Goal: Task Accomplishment & Management: Complete application form

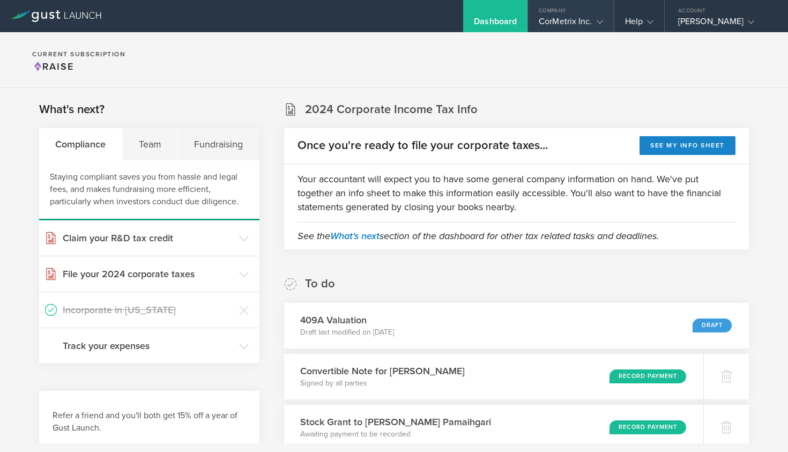
click at [595, 20] on gust-icon at bounding box center [598, 21] width 11 height 11
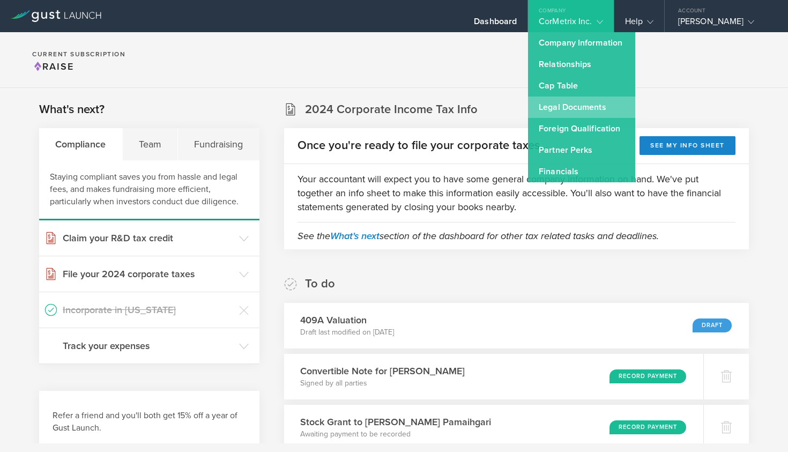
click at [562, 105] on link "Legal Documents" at bounding box center [581, 107] width 107 height 21
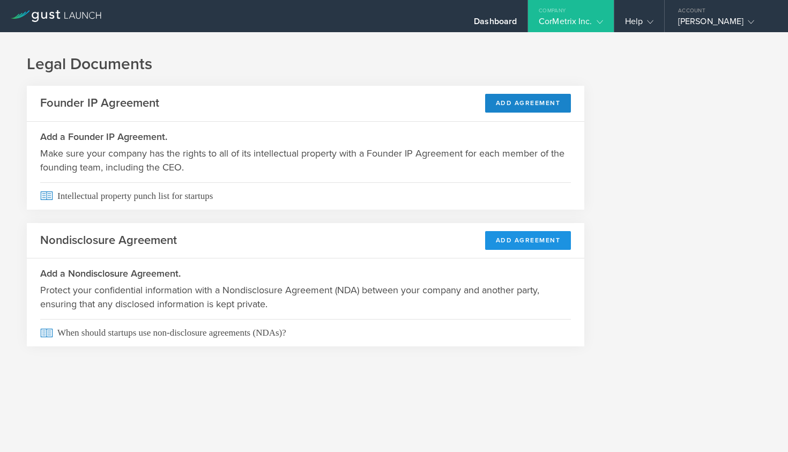
click at [514, 242] on button "Add Agreement" at bounding box center [528, 240] width 86 height 19
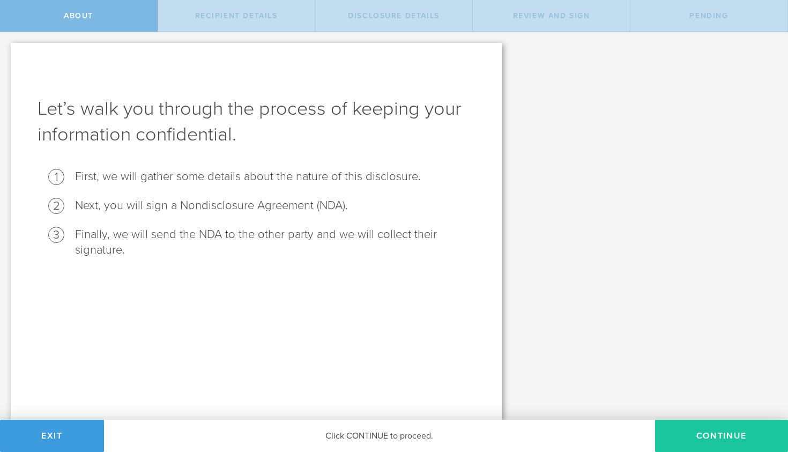
click at [704, 440] on button "Continue" at bounding box center [721, 436] width 133 height 32
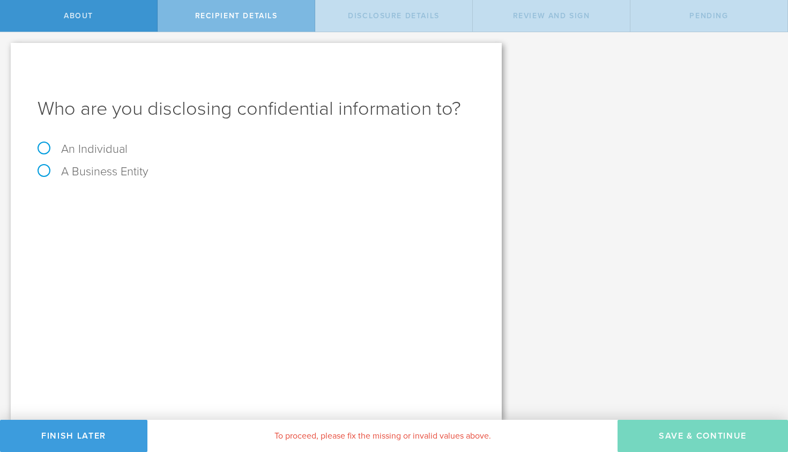
click at [91, 147] on label "An Individual" at bounding box center [83, 149] width 90 height 14
click at [7, 49] on input "An Individual" at bounding box center [3, 40] width 7 height 17
radio input "true"
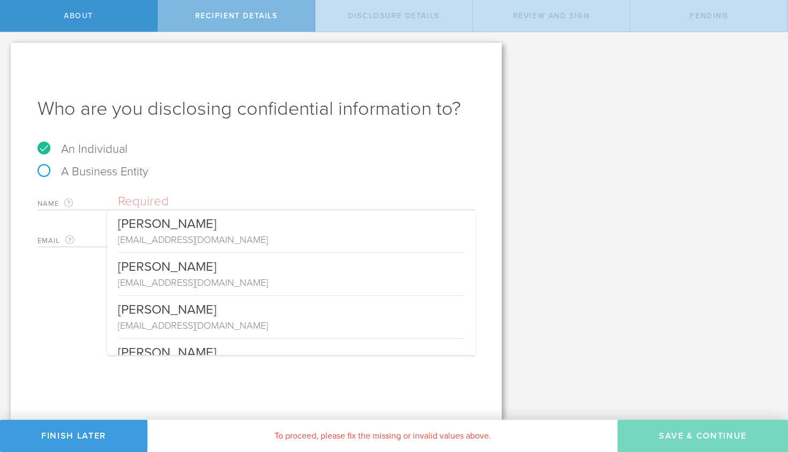
click at [96, 171] on label "A Business Entity" at bounding box center [93, 172] width 111 height 14
click at [7, 49] on input "A Business Entity" at bounding box center [3, 40] width 7 height 17
radio input "true"
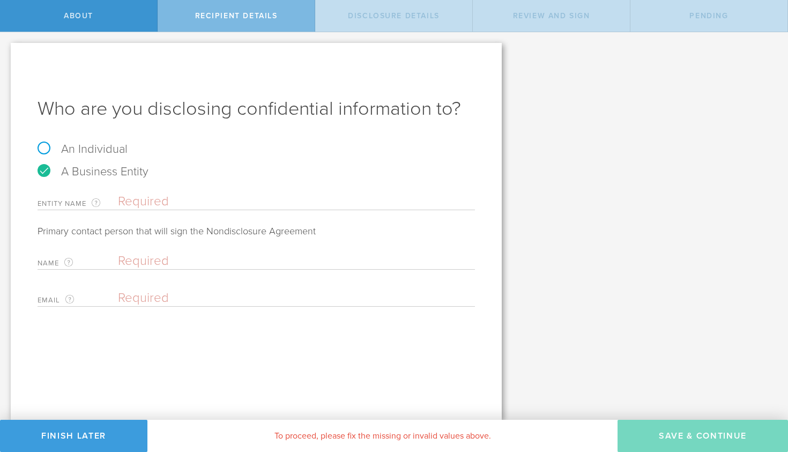
paste input "[PERSON_NAME][EMAIL_ADDRESS][DOMAIN_NAME]"
type input "[PERSON_NAME][EMAIL_ADDRESS][DOMAIN_NAME]"
click at [159, 259] on input "text" at bounding box center [294, 261] width 352 height 16
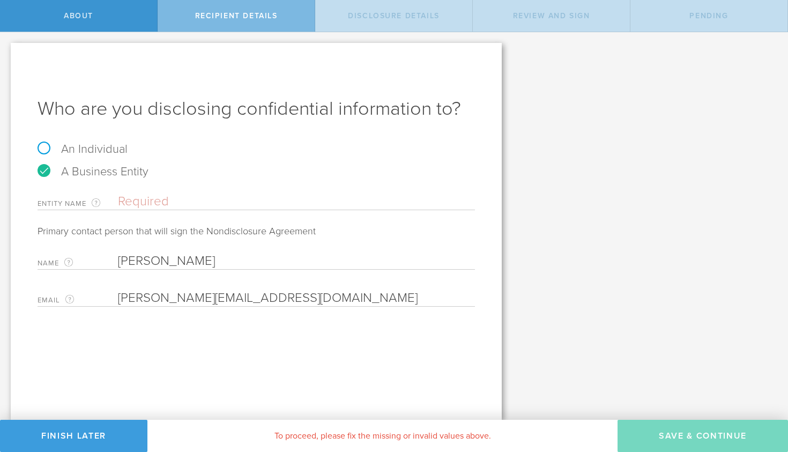
type input "[PERSON_NAME]"
click at [149, 197] on input "text" at bounding box center [296, 202] width 357 height 16
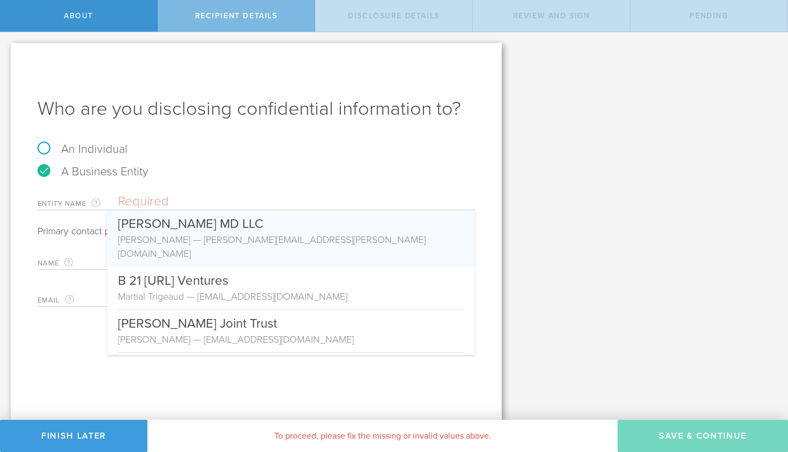
click at [48, 360] on div "Who are you disclosing confidential information to? An Individual A Business En…" at bounding box center [256, 231] width 491 height 377
